Goal: Transaction & Acquisition: Purchase product/service

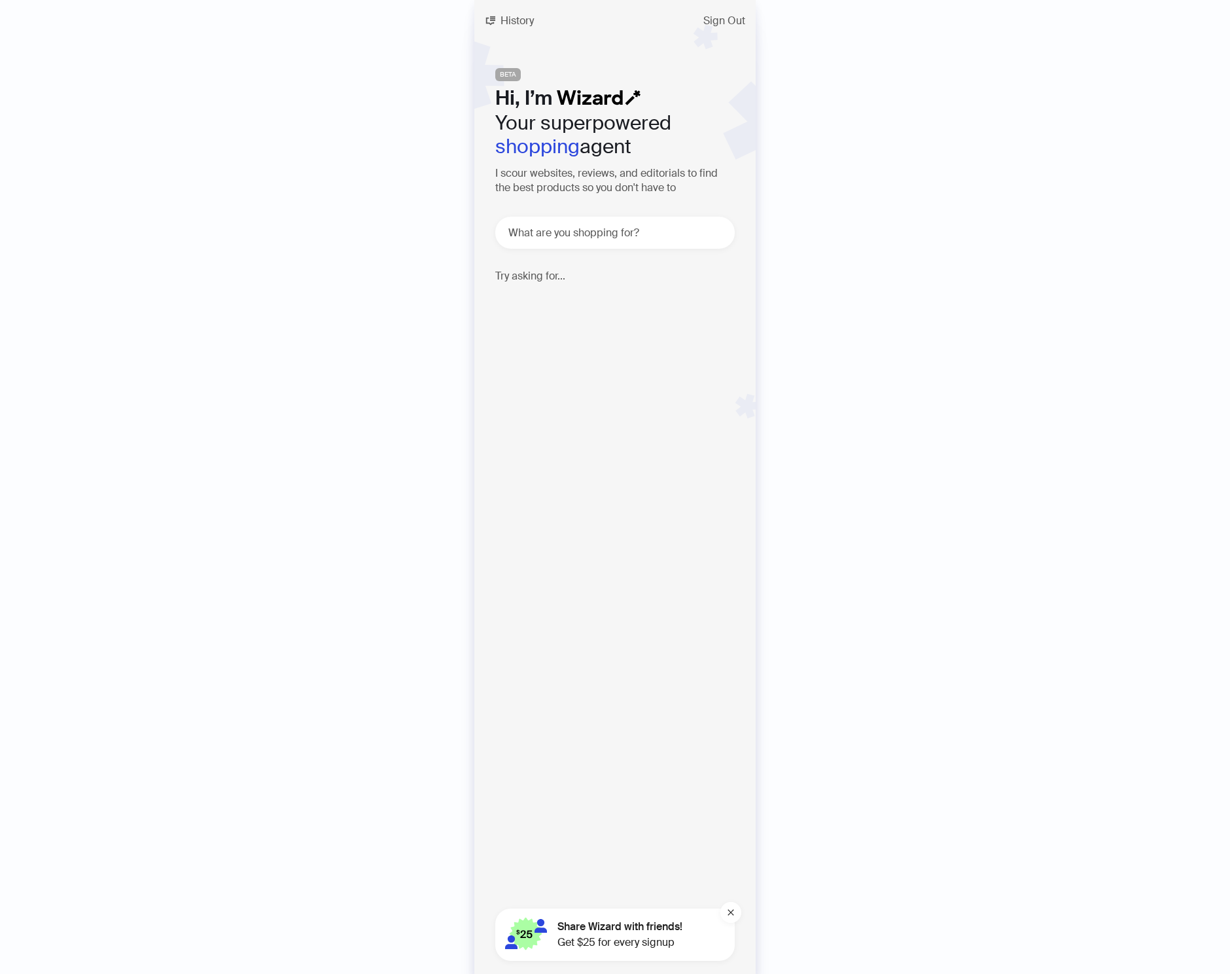
scroll to position [2306, 0]
click at [518, 24] on span "History" at bounding box center [517, 21] width 33 height 10
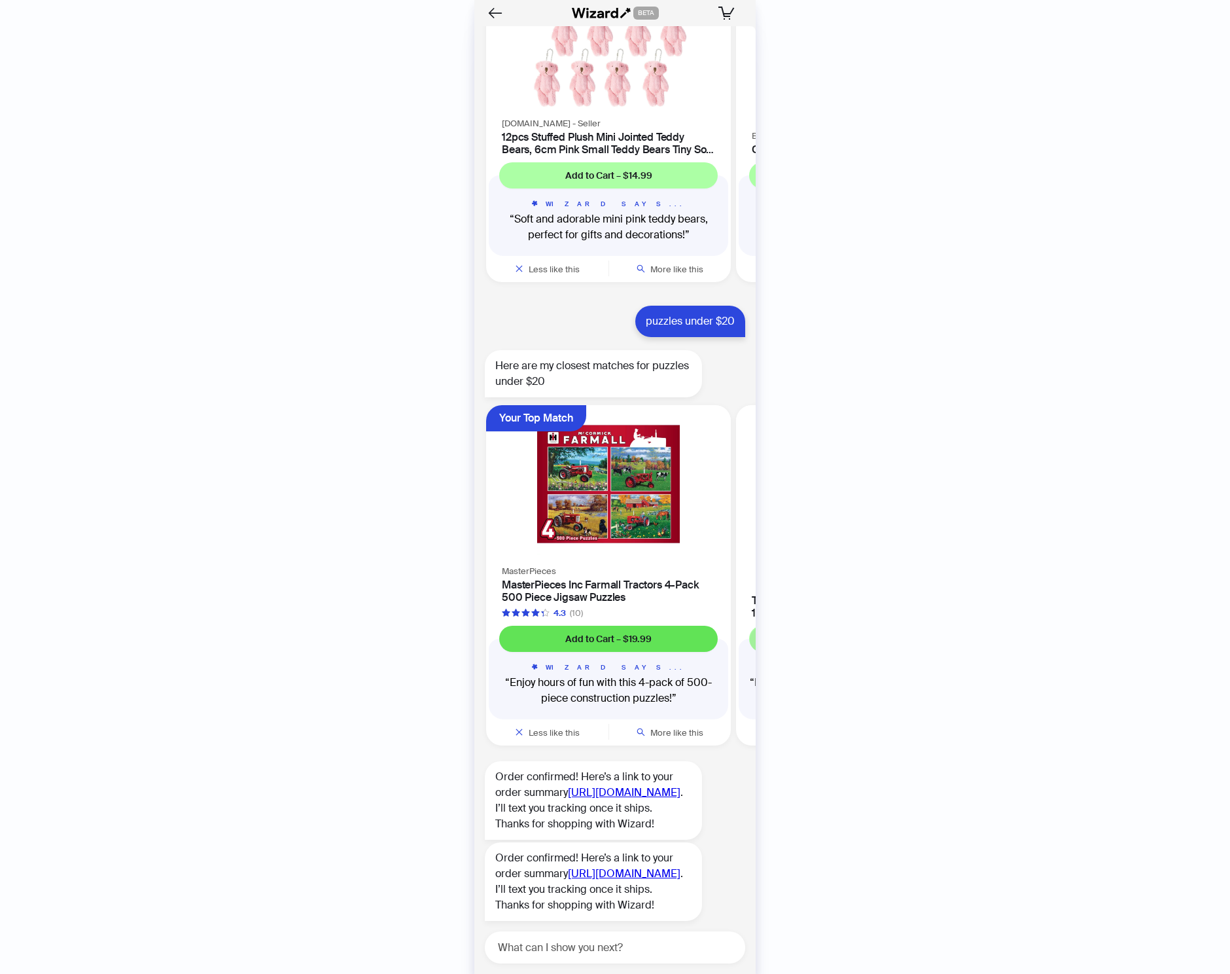
click at [606, 633] on span "Add to Cart – $19.99" at bounding box center [608, 639] width 86 height 12
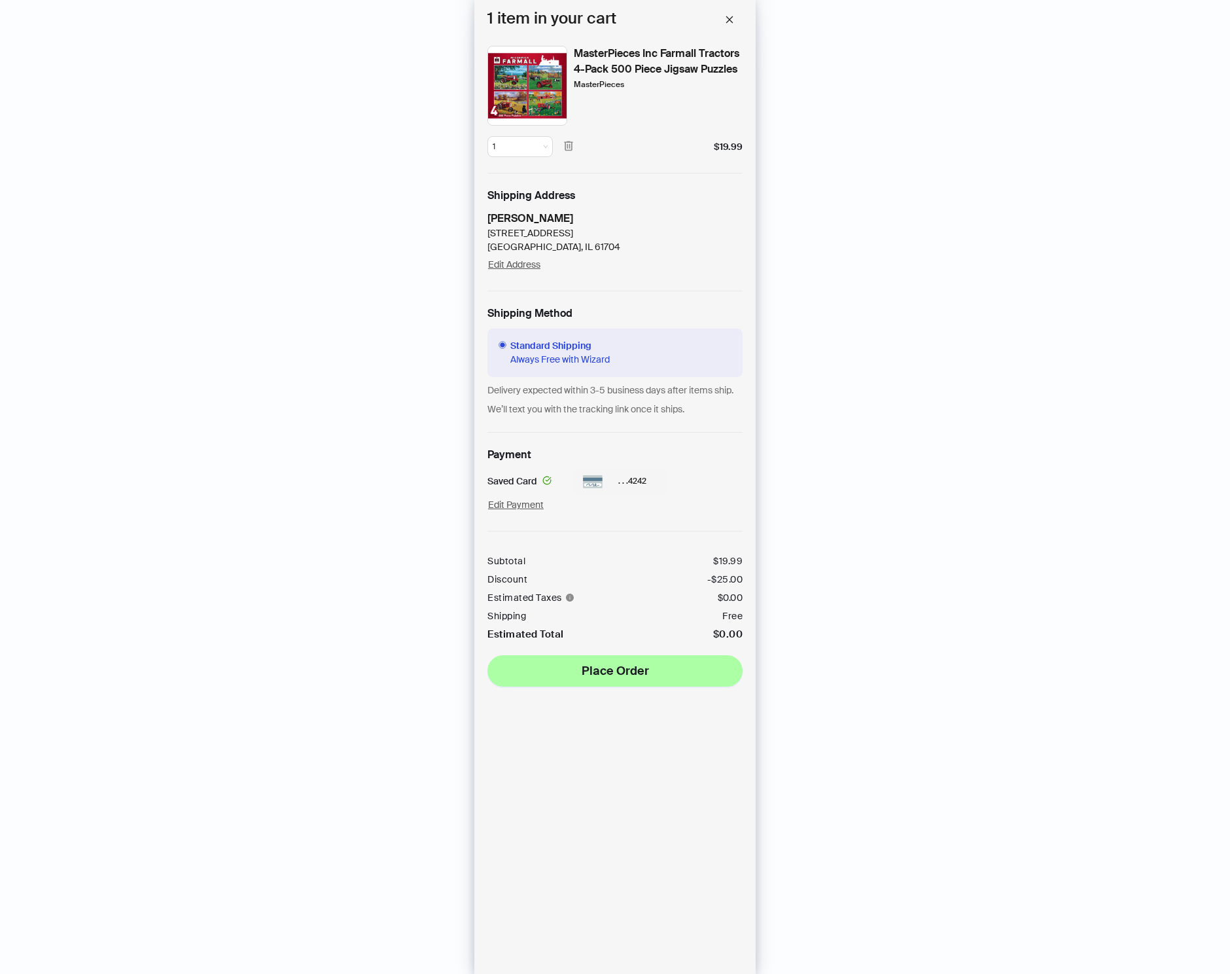
scroll to position [2309, 0]
click at [601, 678] on span "Place Order" at bounding box center [615, 671] width 67 height 16
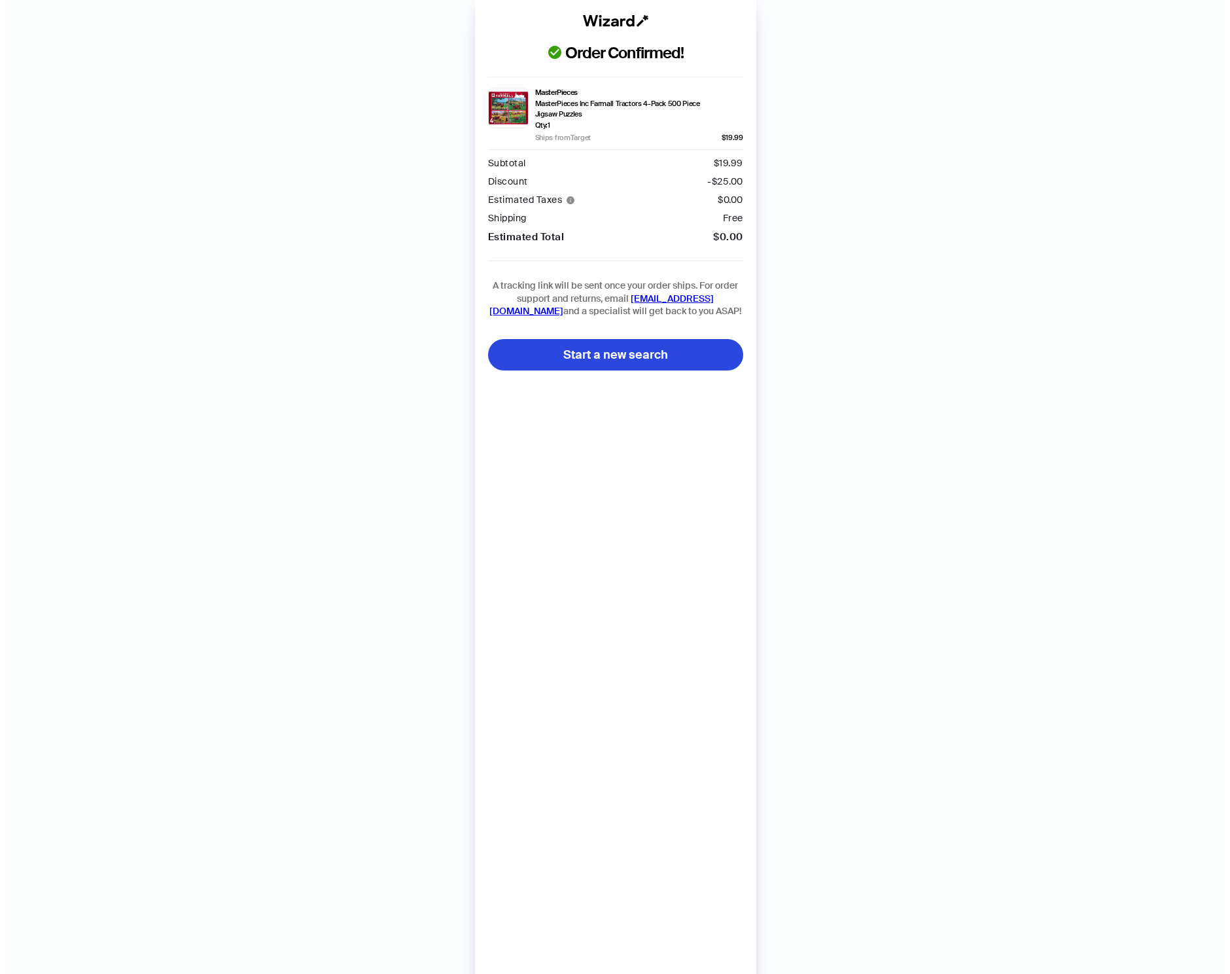
scroll to position [2419, 0]
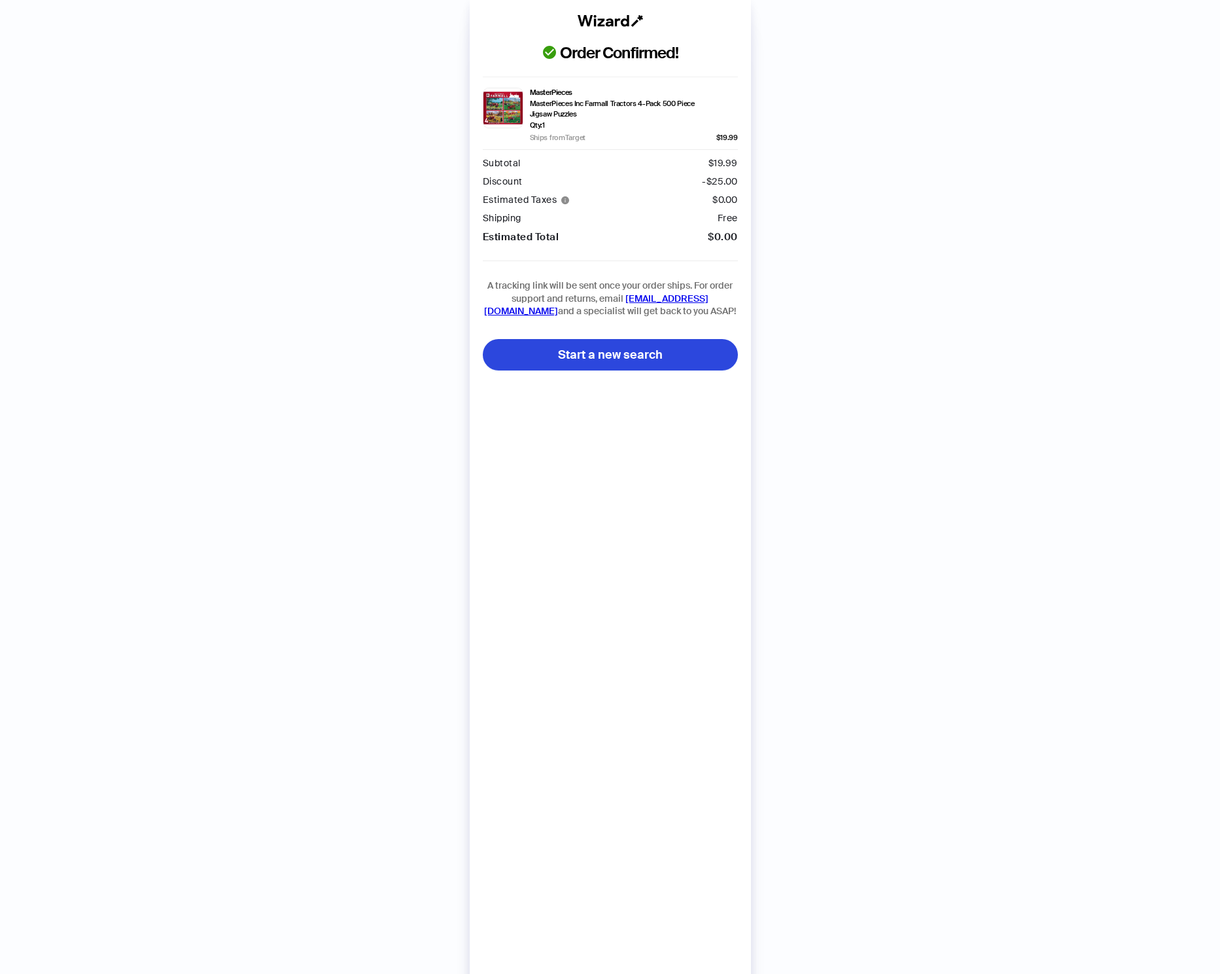
click at [240, 249] on div "Order Confirmed! MasterPieces MasterPieces Inc Farmall Tractors 4-Pack 500 Piec…" at bounding box center [610, 500] width 1220 height 1000
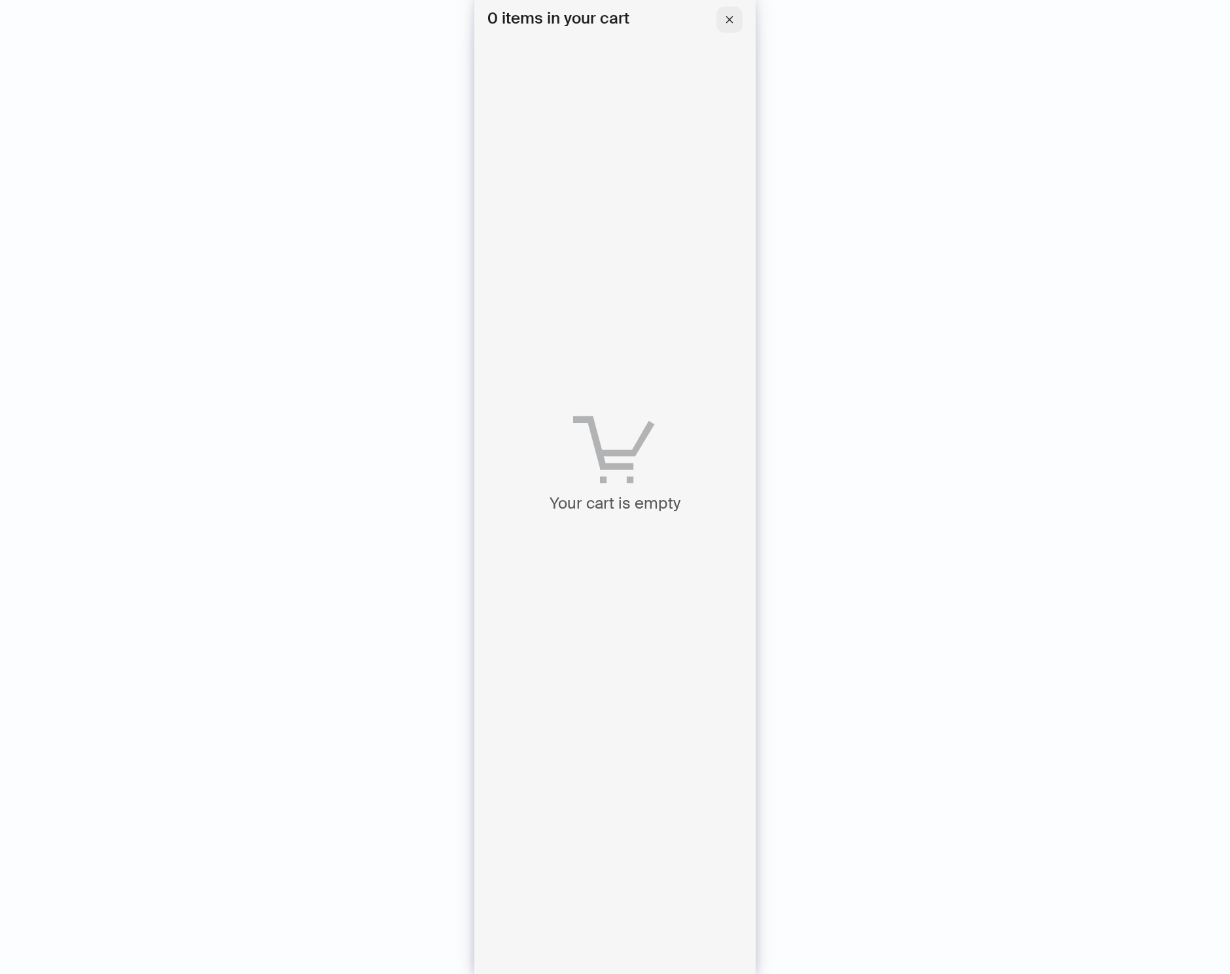
click at [734, 20] on button "button" at bounding box center [729, 20] width 26 height 26
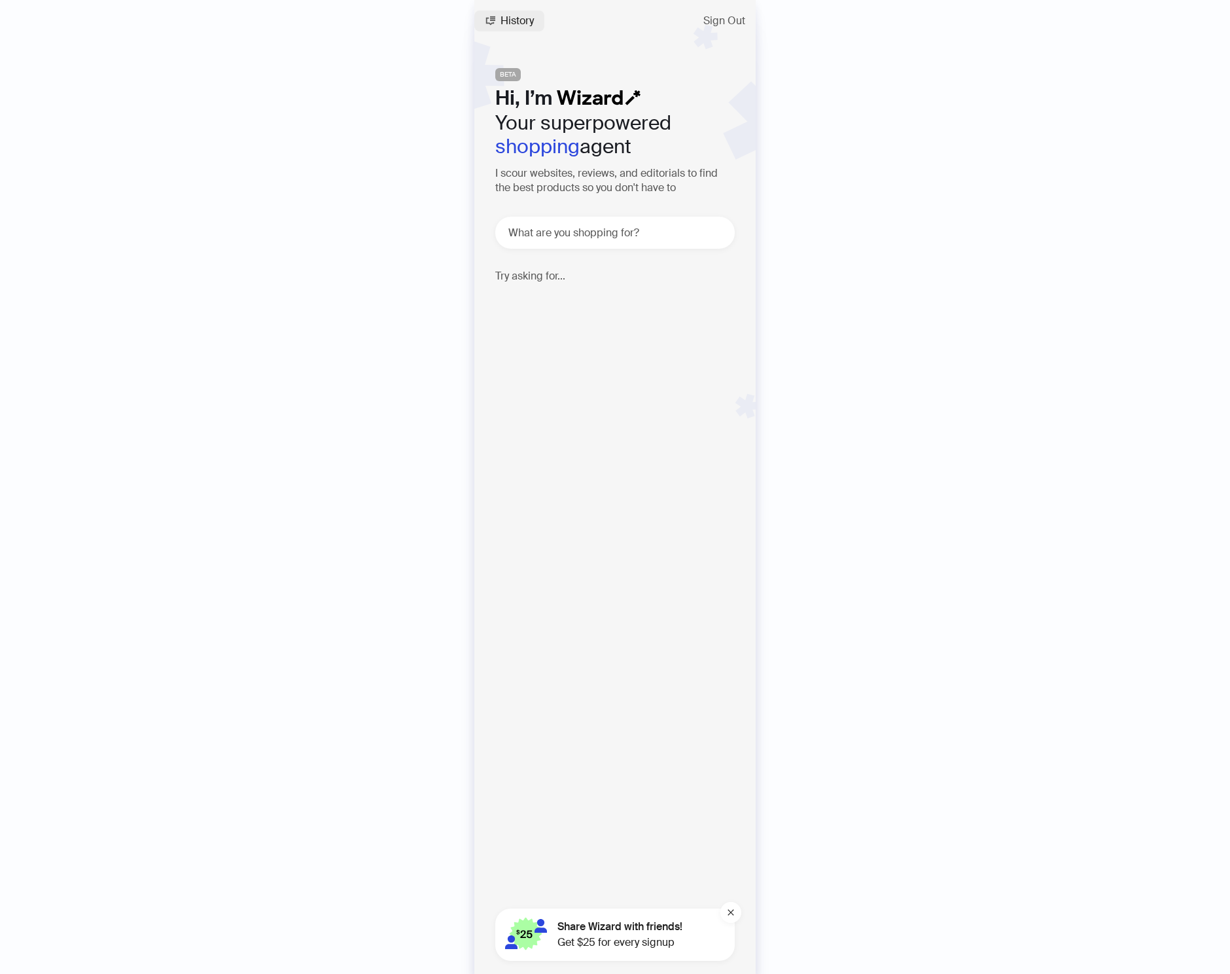
click at [506, 18] on span "History" at bounding box center [517, 21] width 33 height 10
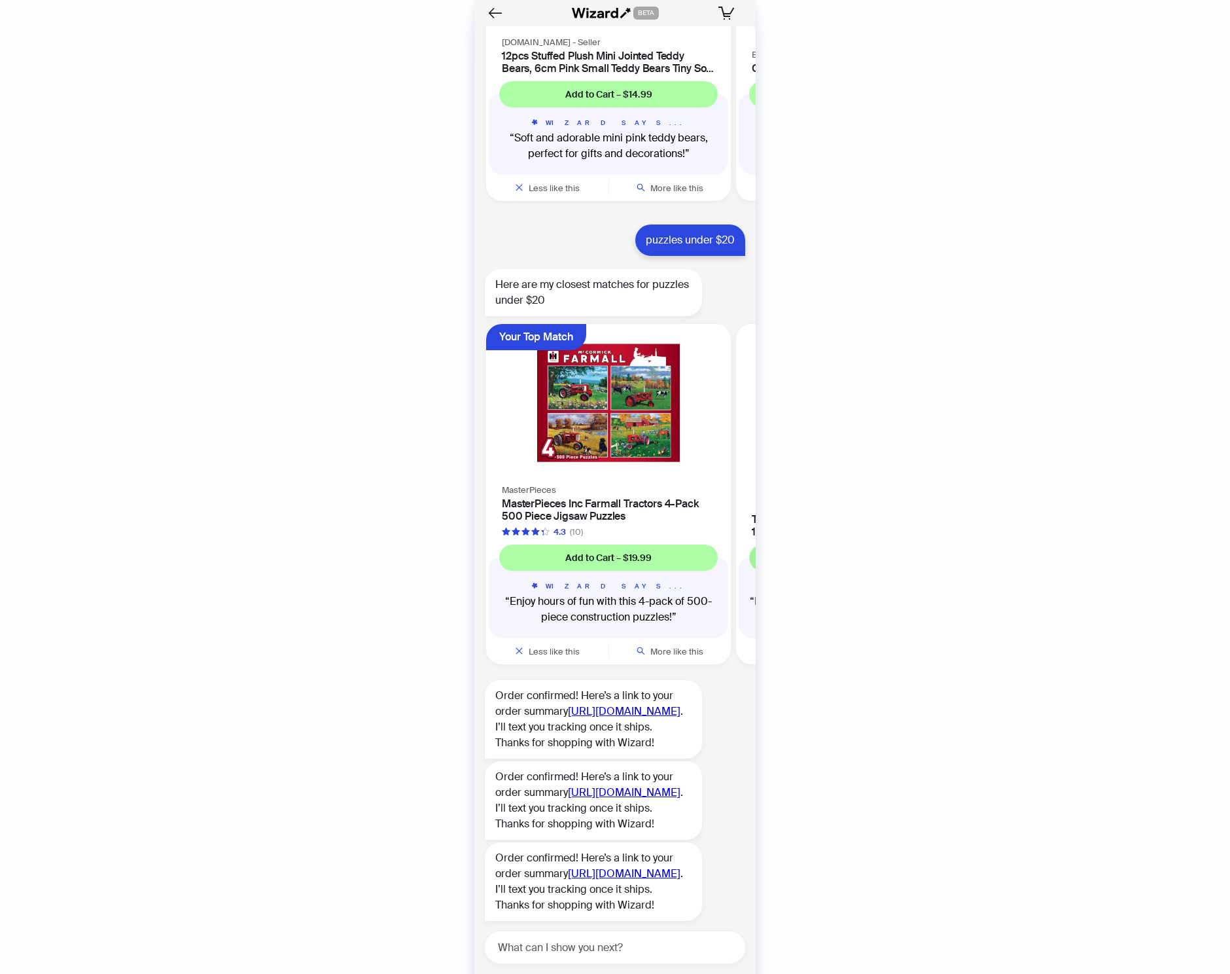
scroll to position [1815, 0]
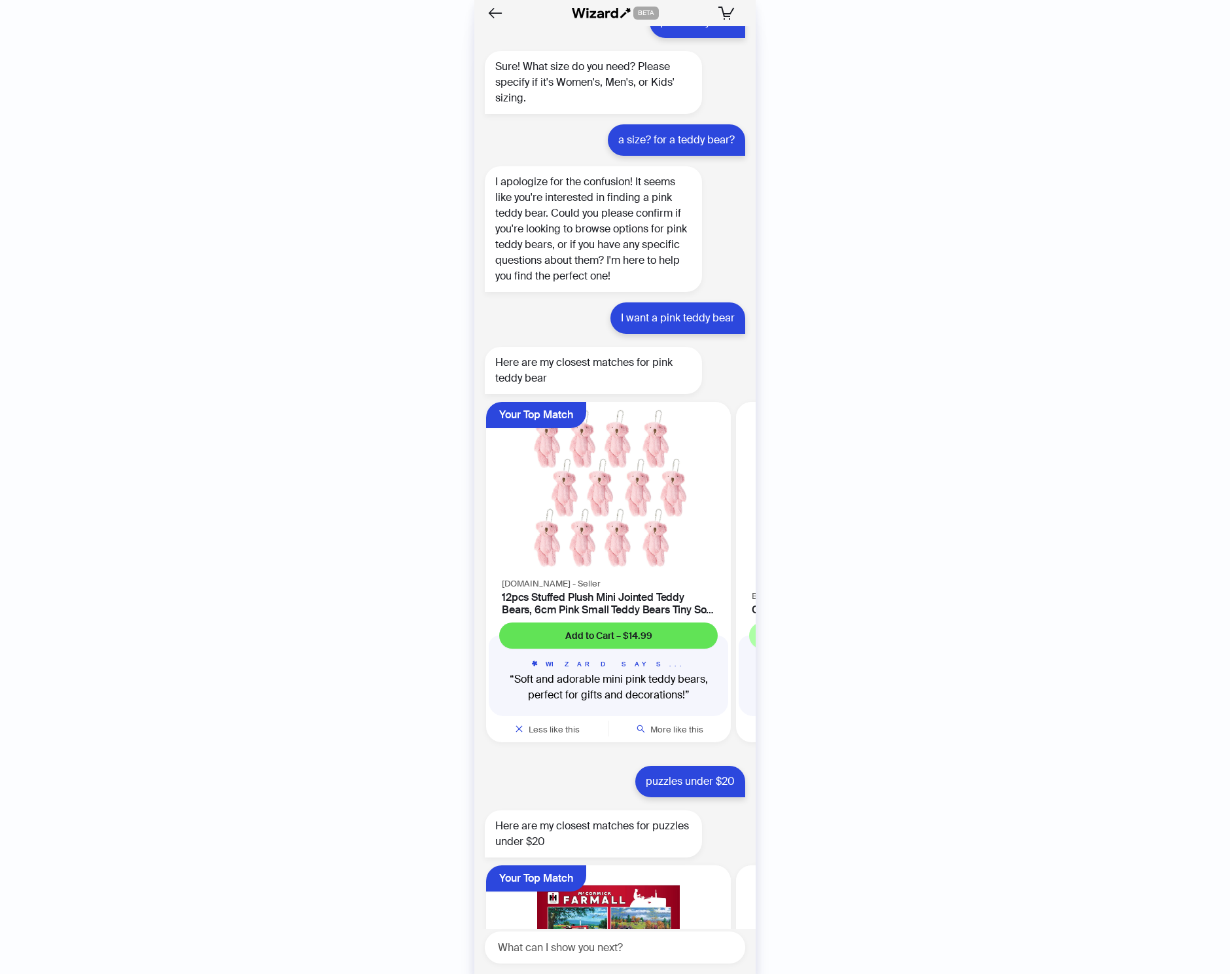
click at [611, 629] on span "Add to Cart – $14.99" at bounding box center [608, 635] width 87 height 12
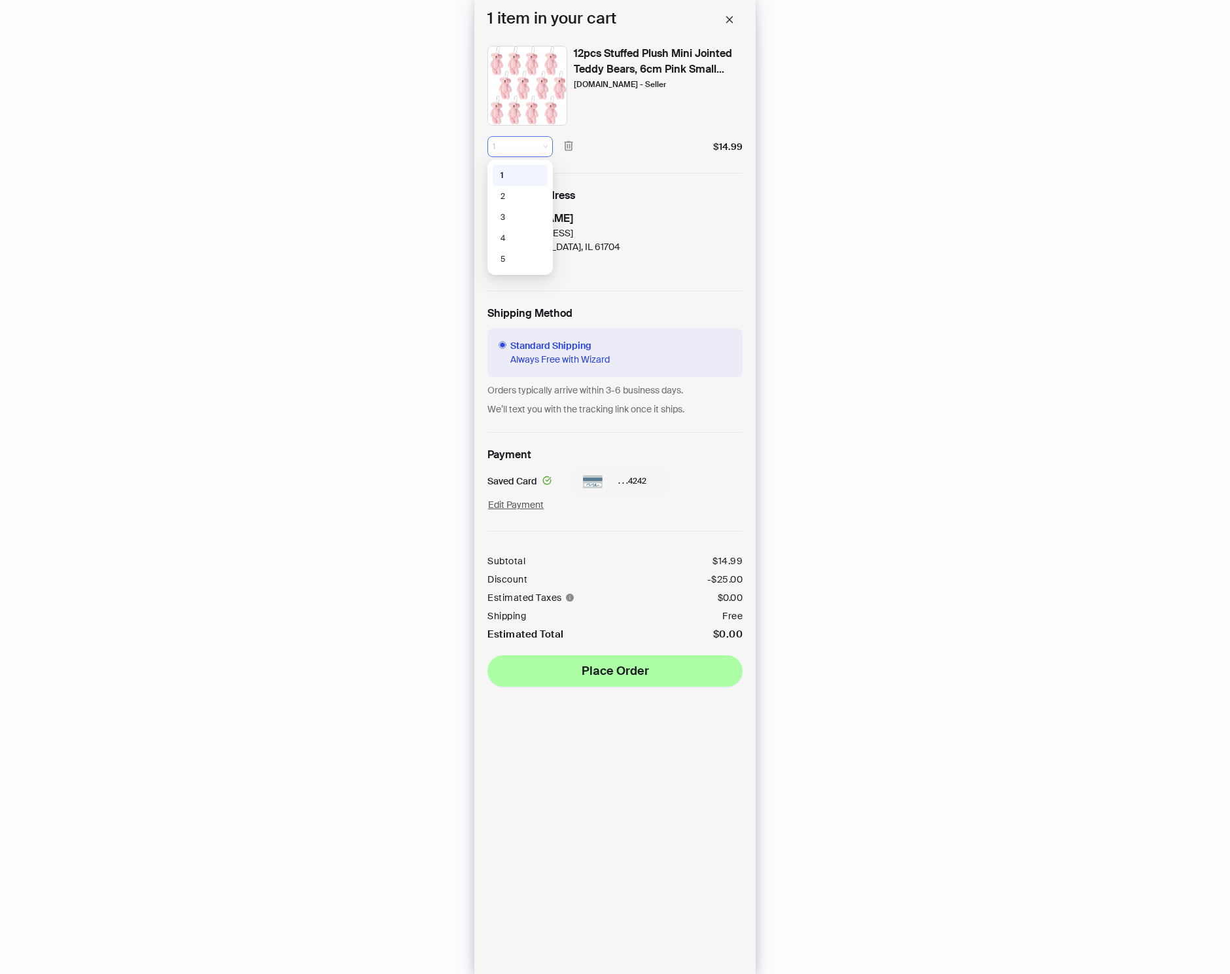
click at [545, 147] on span "1" at bounding box center [520, 147] width 55 height 20
click at [506, 190] on div "2" at bounding box center [520, 196] width 39 height 12
click at [724, 20] on button "button" at bounding box center [729, 20] width 26 height 26
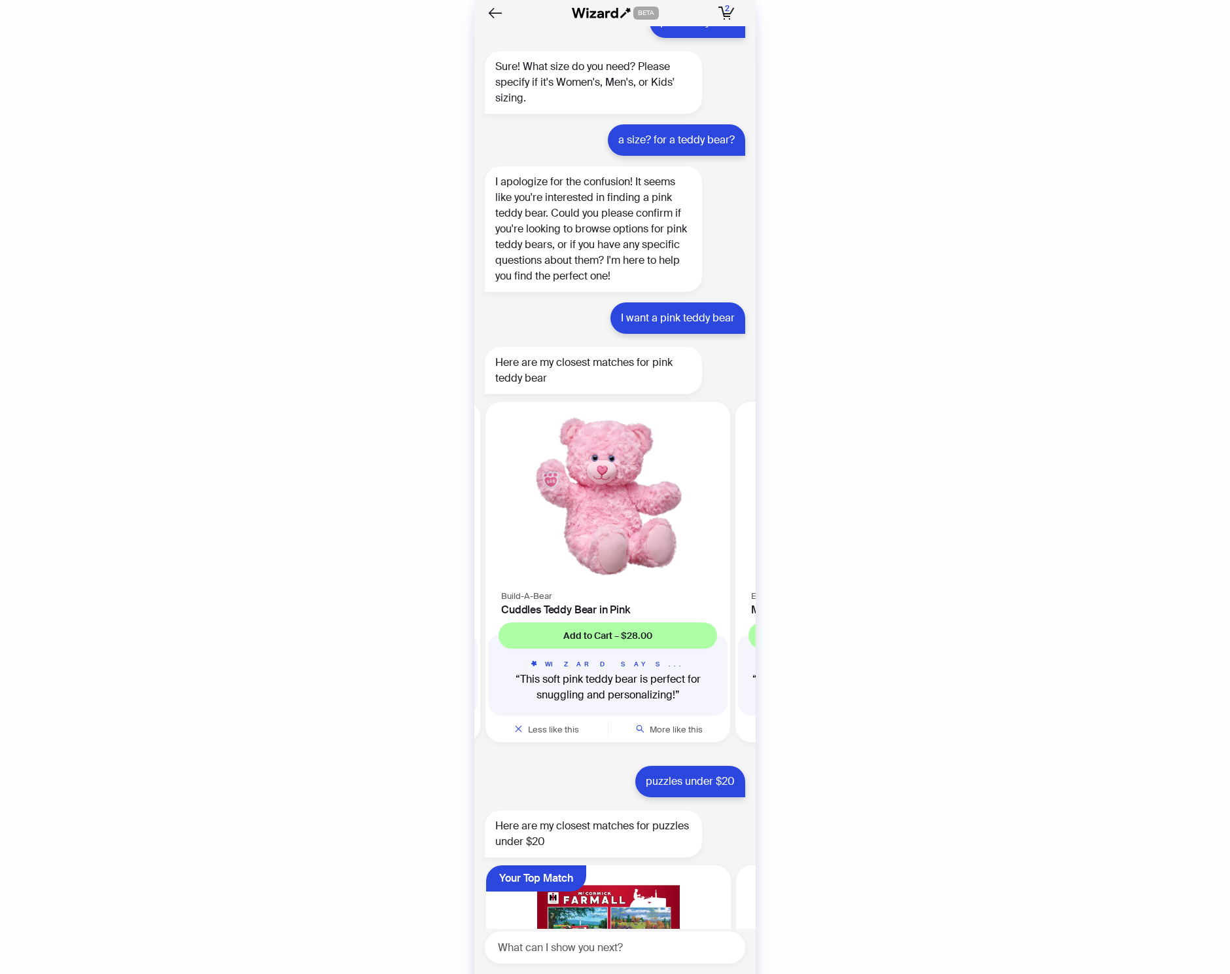
drag, startPoint x: 648, startPoint y: 529, endPoint x: 480, endPoint y: 526, distance: 167.5
click at [481, 526] on li "Your Top Match [DOMAIN_NAME] - Seller 12pcs Stuffed Plush Mini Jointed Teddy Be…" at bounding box center [350, 572] width 266 height 340
click at [612, 629] on span "Add to Cart – $28.00" at bounding box center [611, 635] width 89 height 12
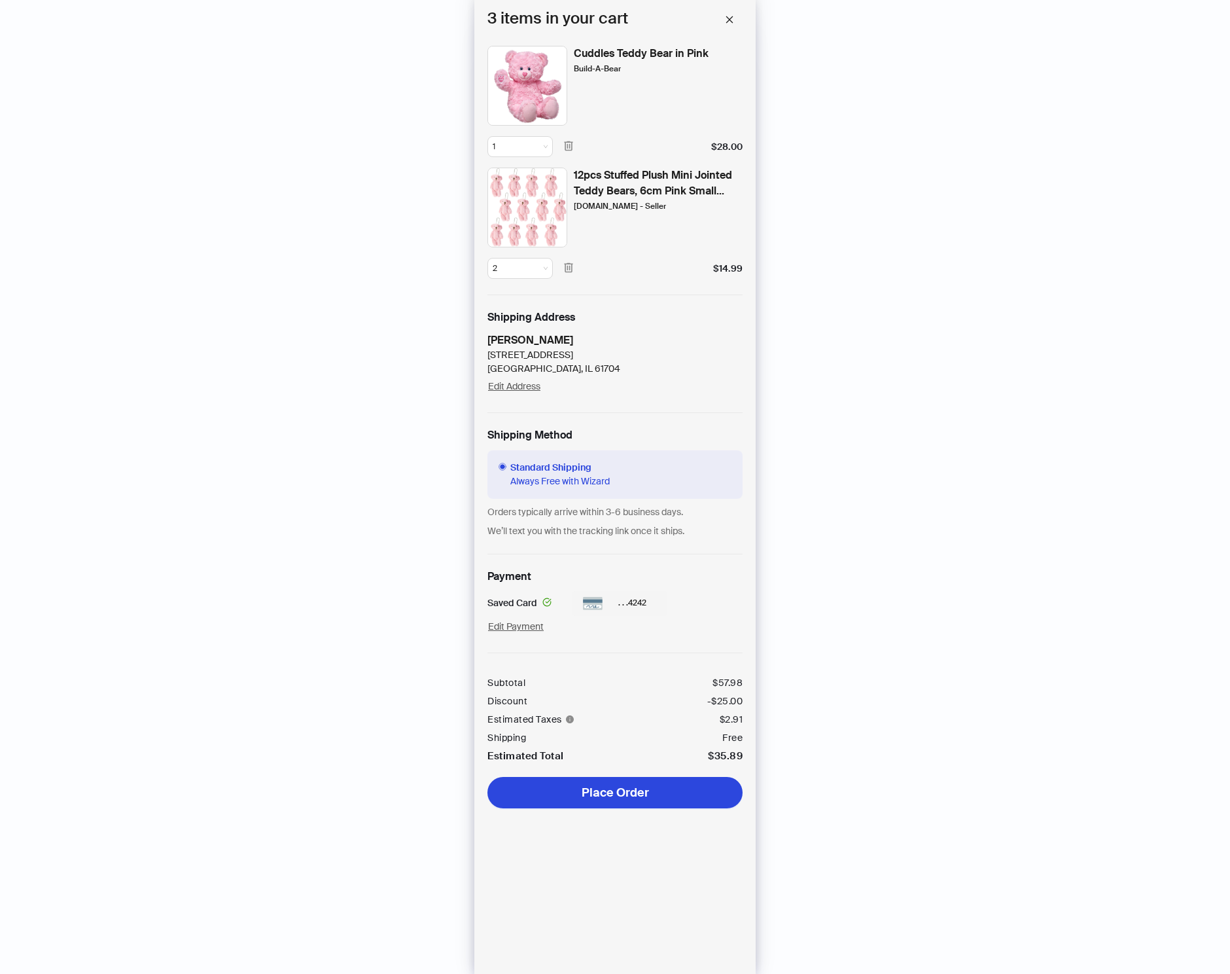
click at [614, 792] on span "Place Order" at bounding box center [615, 792] width 67 height 16
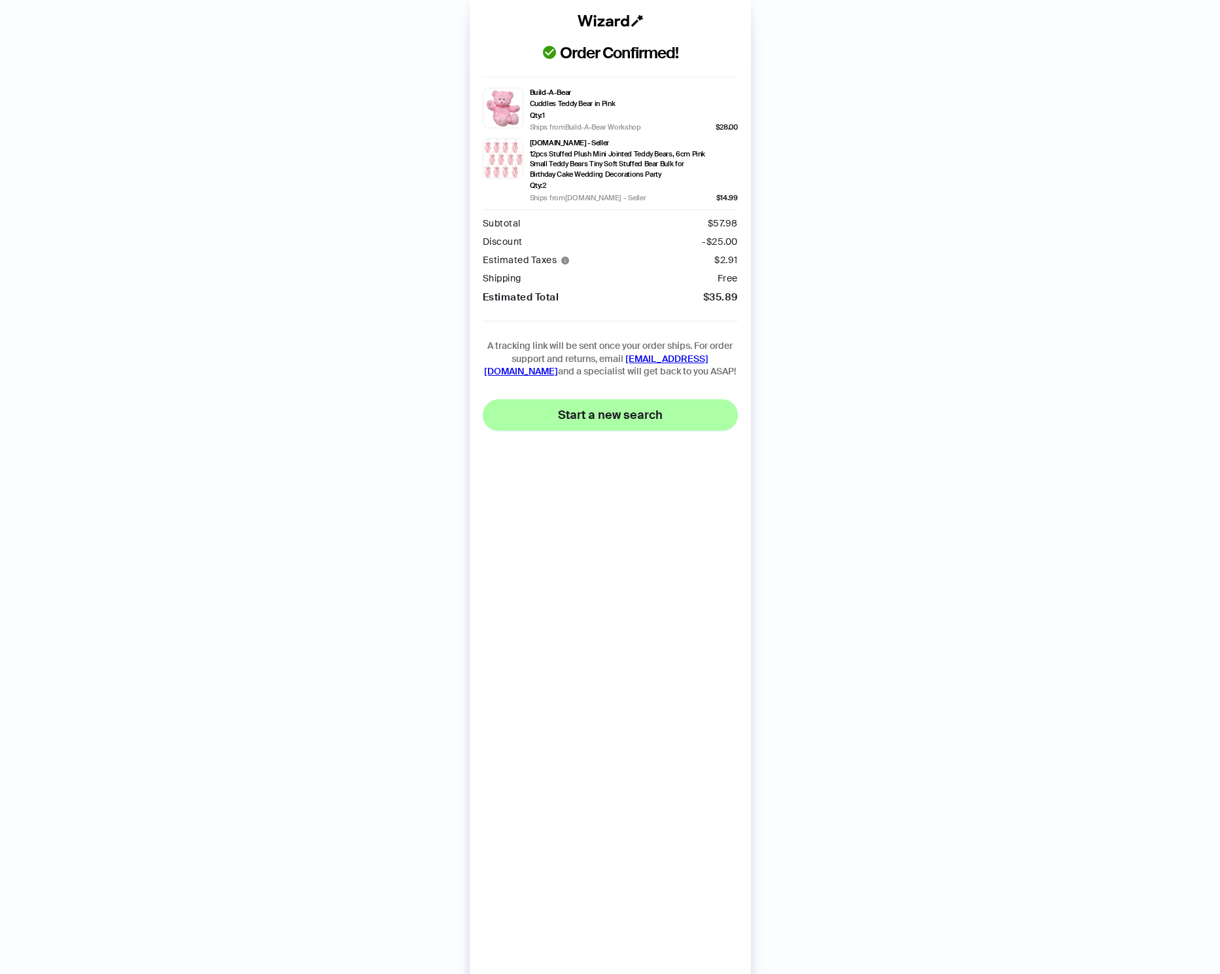
click at [607, 409] on span "Start a new search" at bounding box center [610, 415] width 105 height 16
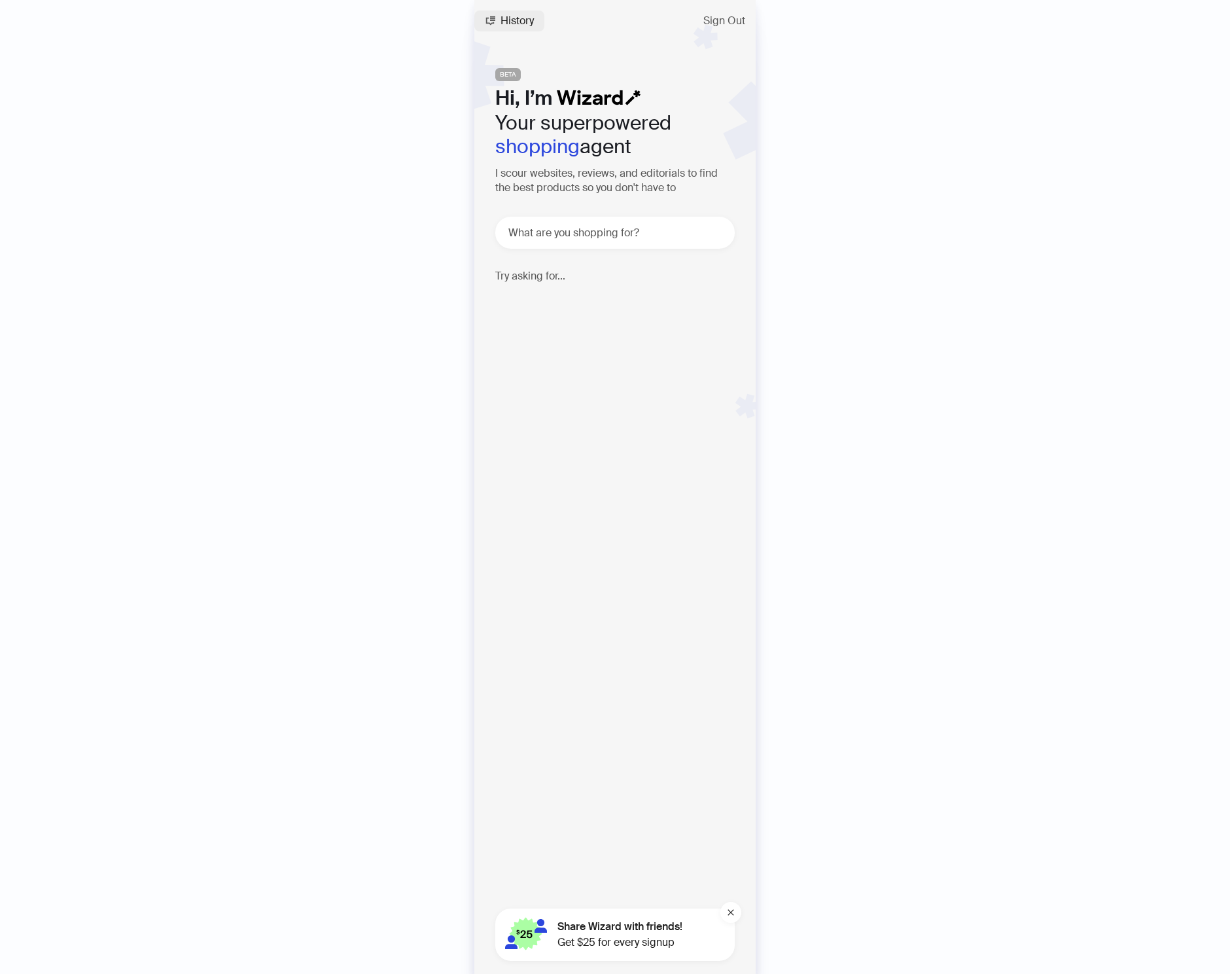
click at [522, 16] on span "History" at bounding box center [517, 21] width 33 height 10
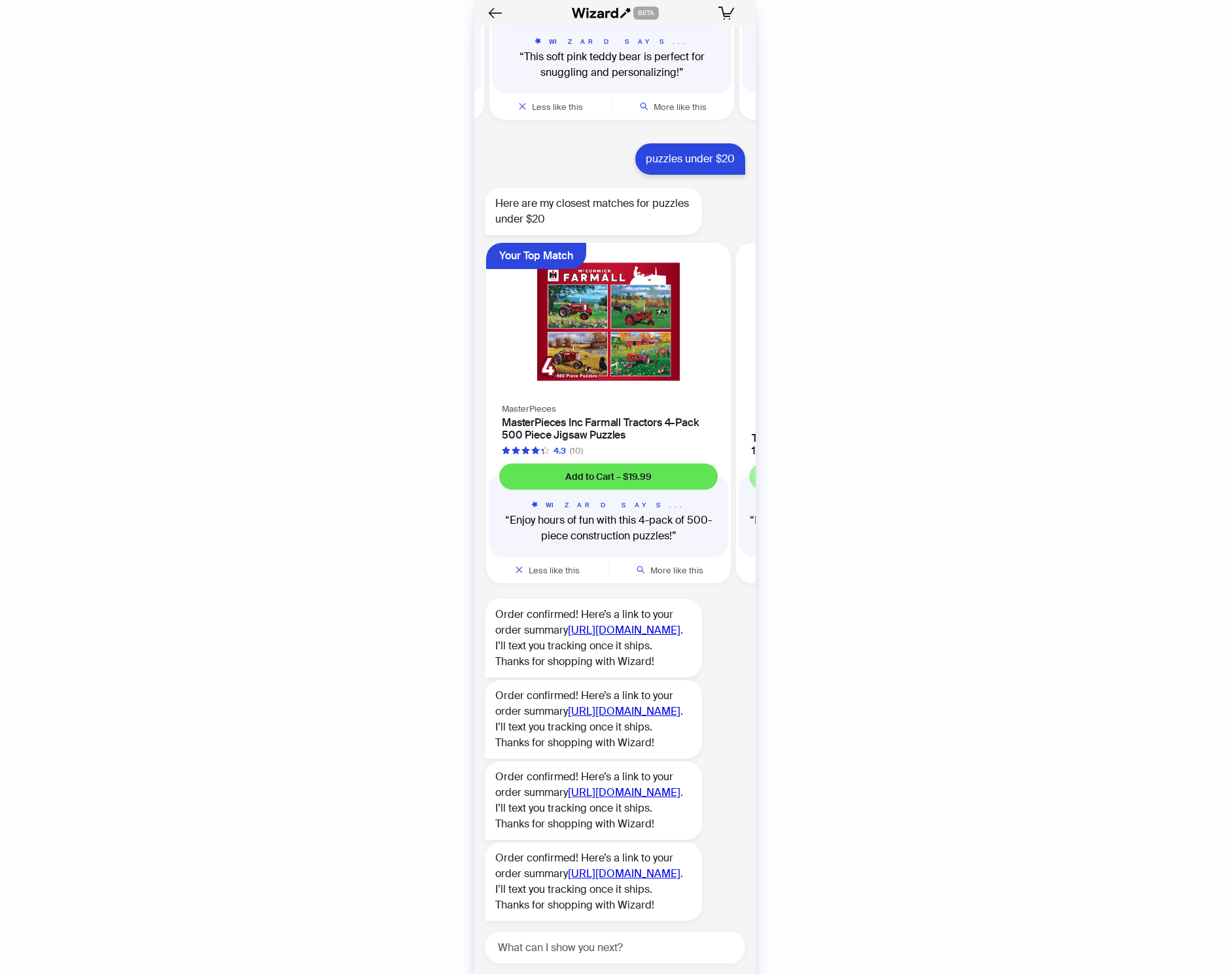
click at [618, 470] on span "Add to Cart – $19.99" at bounding box center [608, 476] width 86 height 12
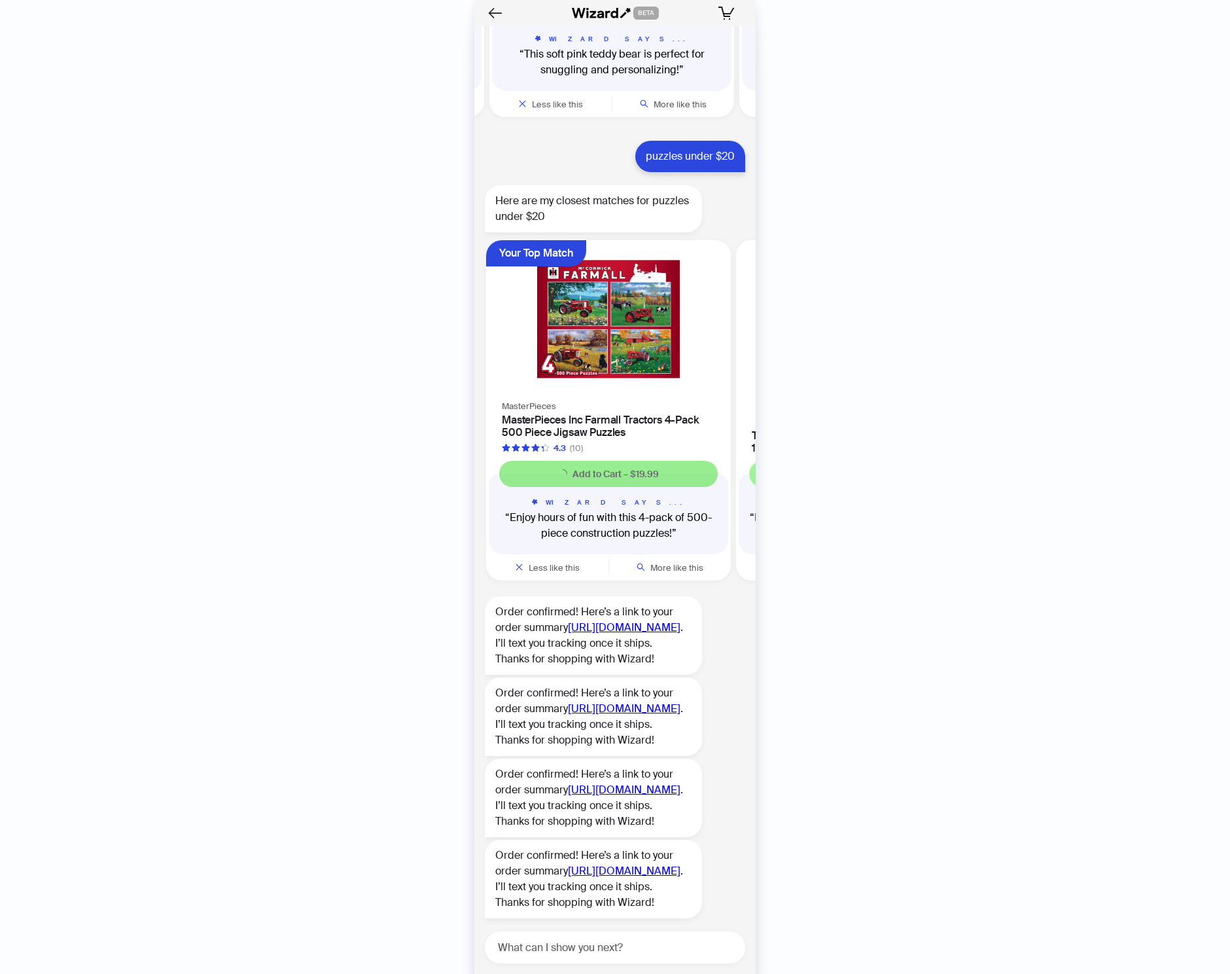
scroll to position [2534, 0]
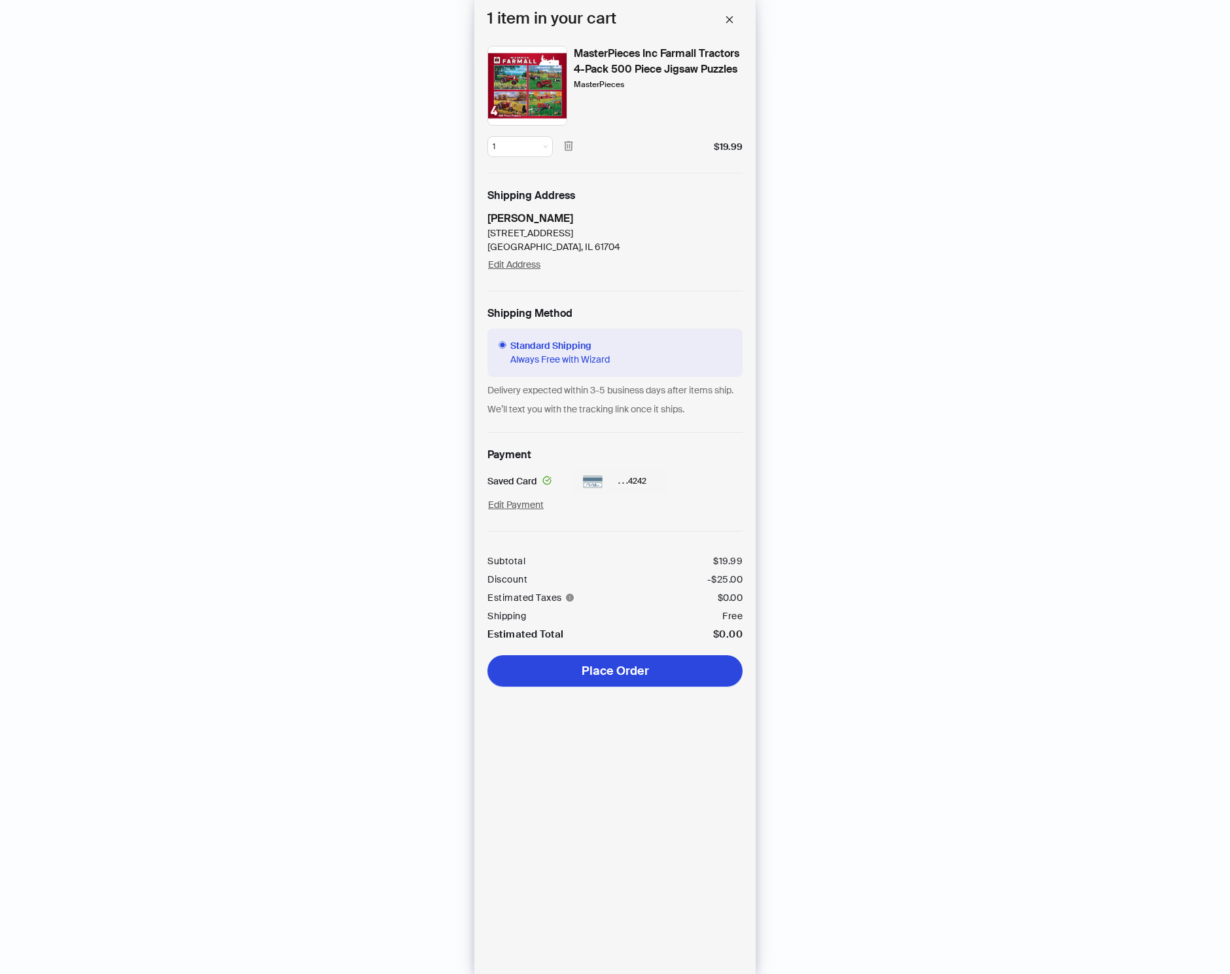
click at [614, 678] on span "Place Order" at bounding box center [615, 671] width 67 height 16
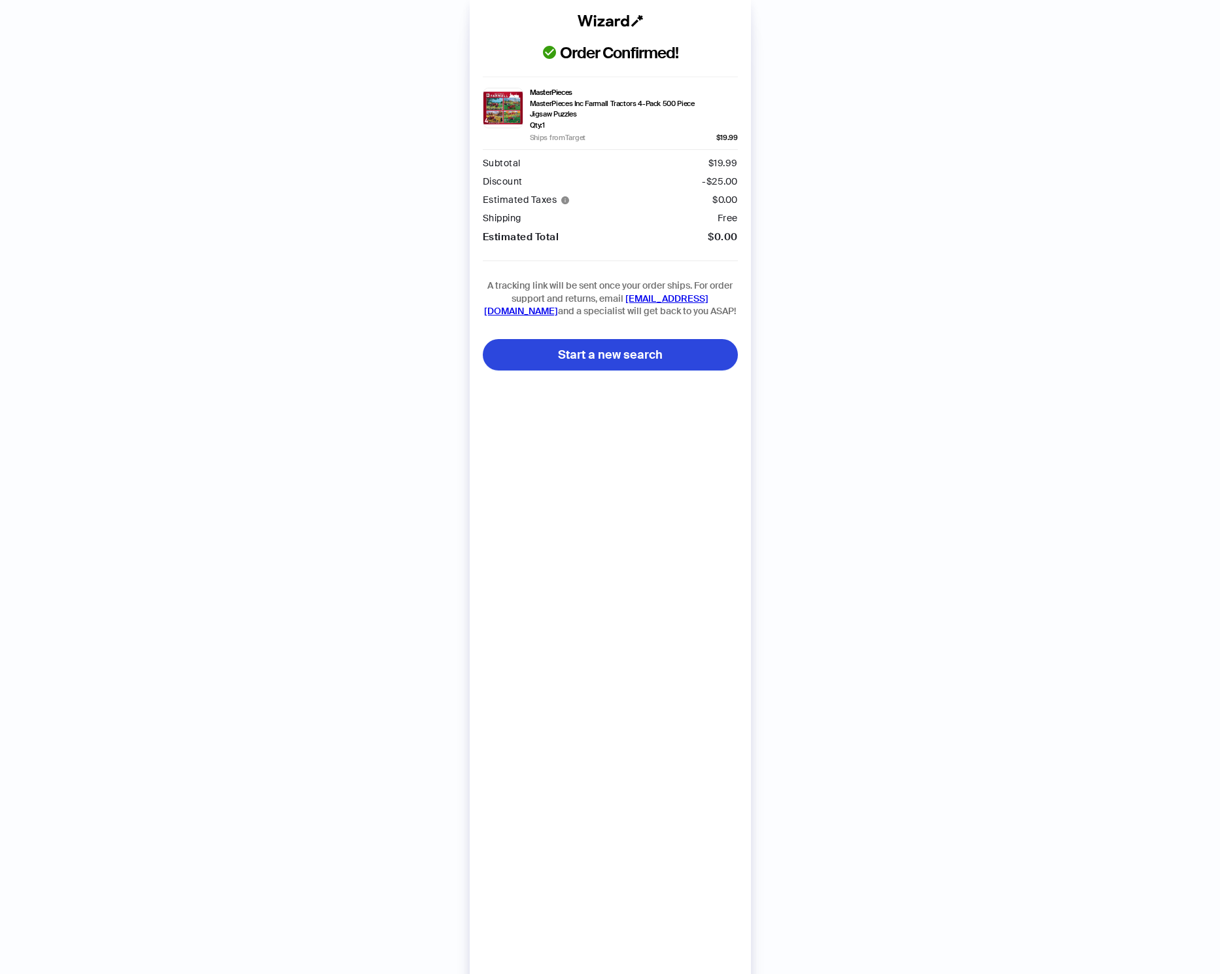
scroll to position [2644, 0]
